Goal: Information Seeking & Learning: Learn about a topic

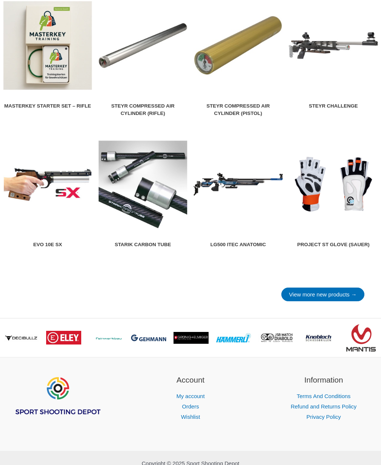
scroll to position [791, 0]
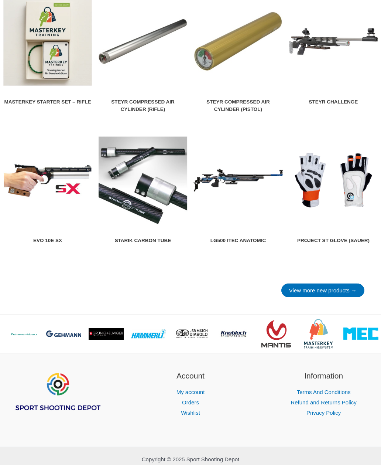
click at [166, 236] on link "Starik Carbon Tube" at bounding box center [142, 192] width 89 height 112
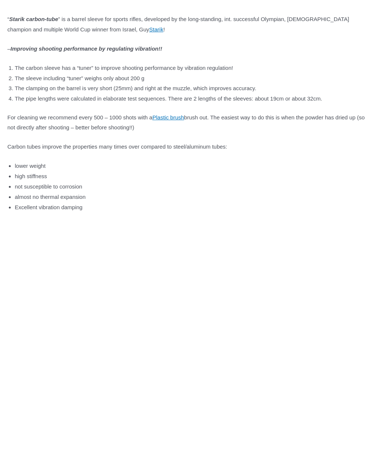
scroll to position [453, 0]
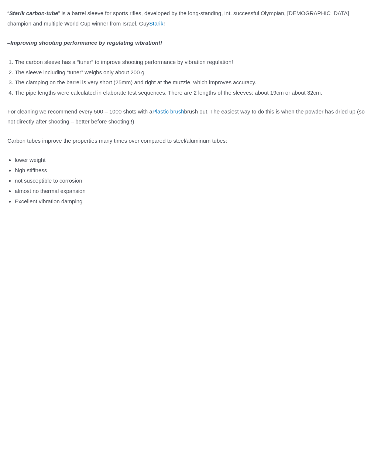
click at [347, 295] on p at bounding box center [190, 345] width 366 height 261
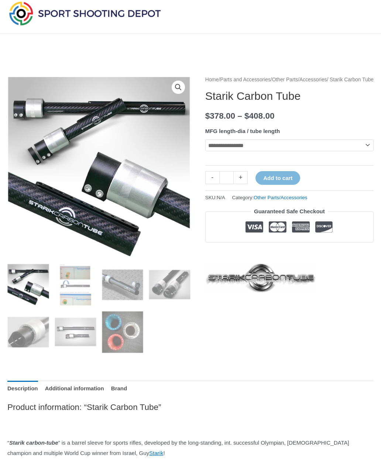
scroll to position [0, 0]
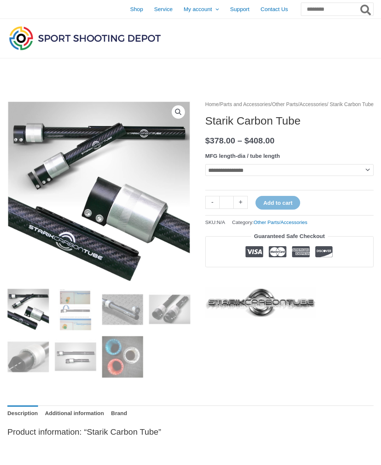
click at [365, 176] on select "**********" at bounding box center [289, 170] width 168 height 12
click at [130, 12] on span "Shop" at bounding box center [136, 9] width 13 height 18
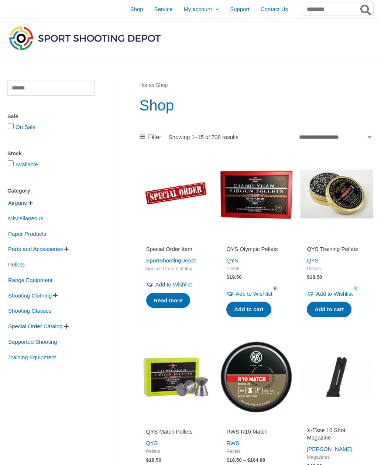
click at [16, 203] on span "Airguns" at bounding box center [17, 202] width 20 height 13
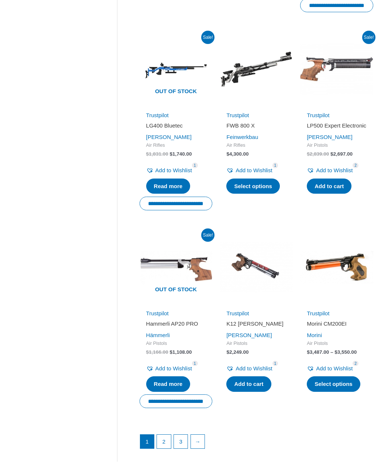
scroll to position [729, 0]
click at [167, 434] on link "2" at bounding box center [164, 441] width 14 height 14
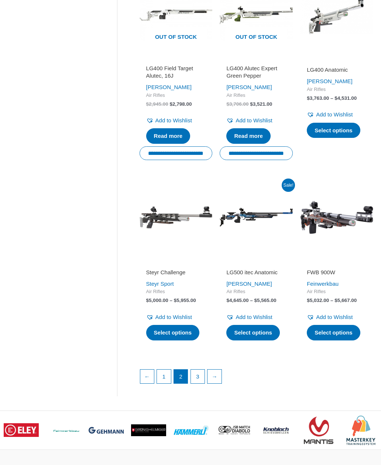
scroll to position [746, 0]
click at [198, 383] on link "3" at bounding box center [198, 376] width 14 height 14
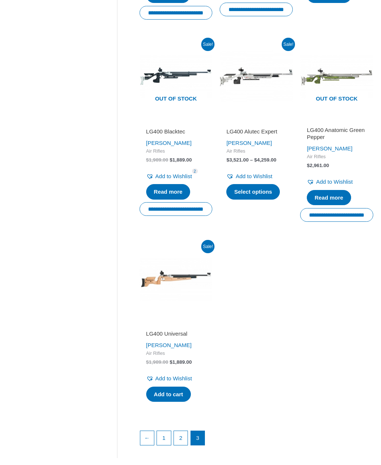
scroll to position [720, 0]
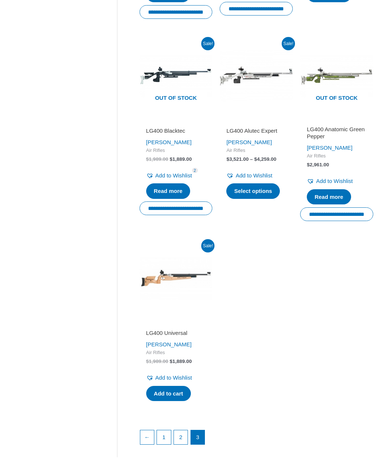
click at [180, 329] on h2 "LG400 Universal" at bounding box center [176, 332] width 60 height 7
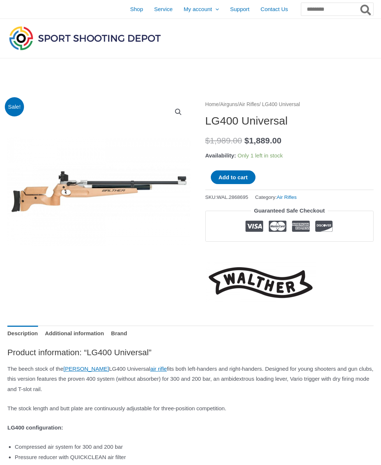
click at [130, 5] on span "Shop" at bounding box center [136, 9] width 13 height 18
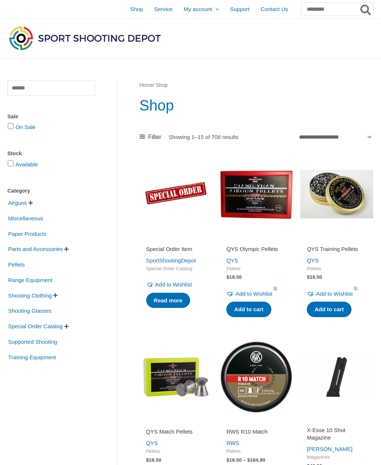
click at [16, 202] on span "Airguns" at bounding box center [17, 202] width 20 height 13
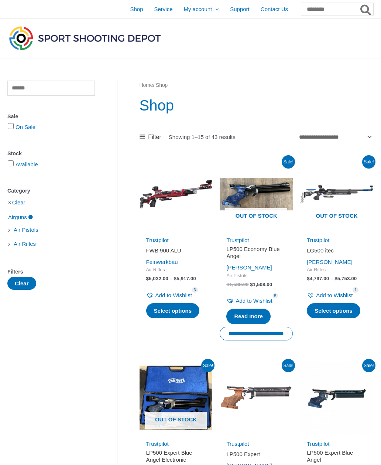
click at [154, 18] on span "Service" at bounding box center [163, 9] width 18 height 18
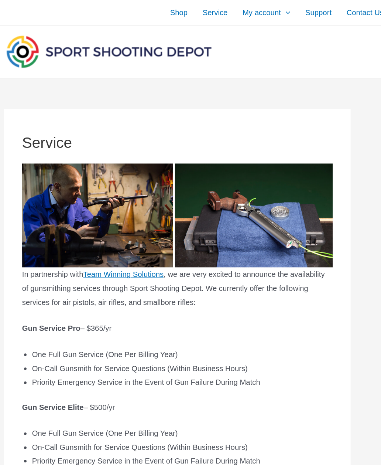
click at [264, 8] on span "Contact Us" at bounding box center [274, 9] width 27 height 18
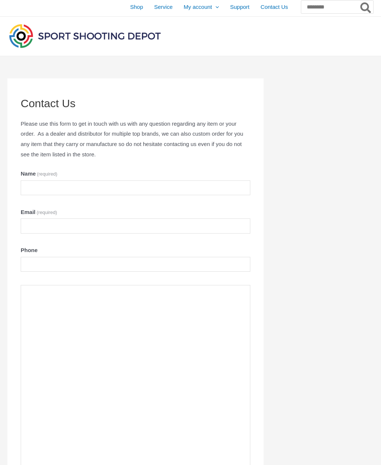
scroll to position [1, 0]
